Goal: Transaction & Acquisition: Purchase product/service

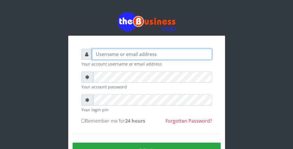
type input "wergbac8"
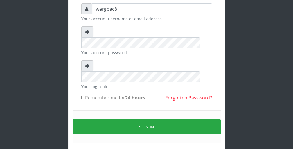
scroll to position [53, 0]
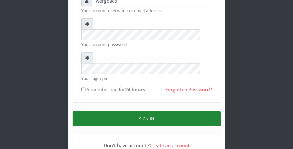
click at [200, 111] on button "Sign in" at bounding box center [147, 118] width 148 height 15
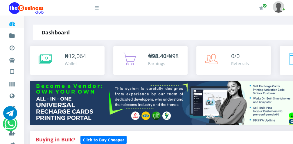
click at [97, 9] on icon at bounding box center [97, 8] width 4 height 5
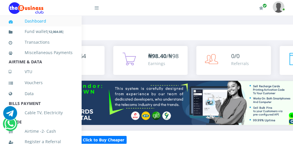
scroll to position [126, 0]
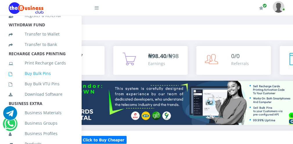
click at [59, 80] on link "Buy Bulk Pins" at bounding box center [41, 73] width 64 height 13
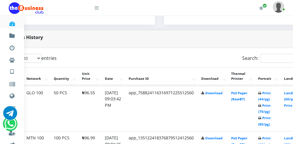
scroll to position [267, 35]
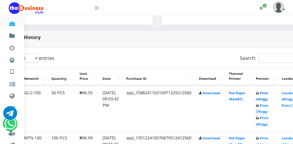
click at [265, 99] on link "Print (44/pg)" at bounding box center [262, 96] width 12 height 11
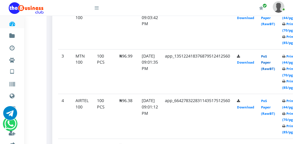
scroll to position [355, 35]
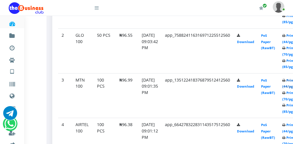
click at [288, 88] on link "Print (44/pg)" at bounding box center [288, 83] width 12 height 11
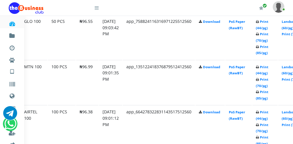
scroll to position [389, 35]
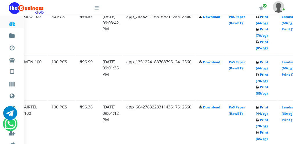
click at [263, 111] on link "Print (44/pg)" at bounding box center [262, 110] width 12 height 11
